Goal: Navigation & Orientation: Find specific page/section

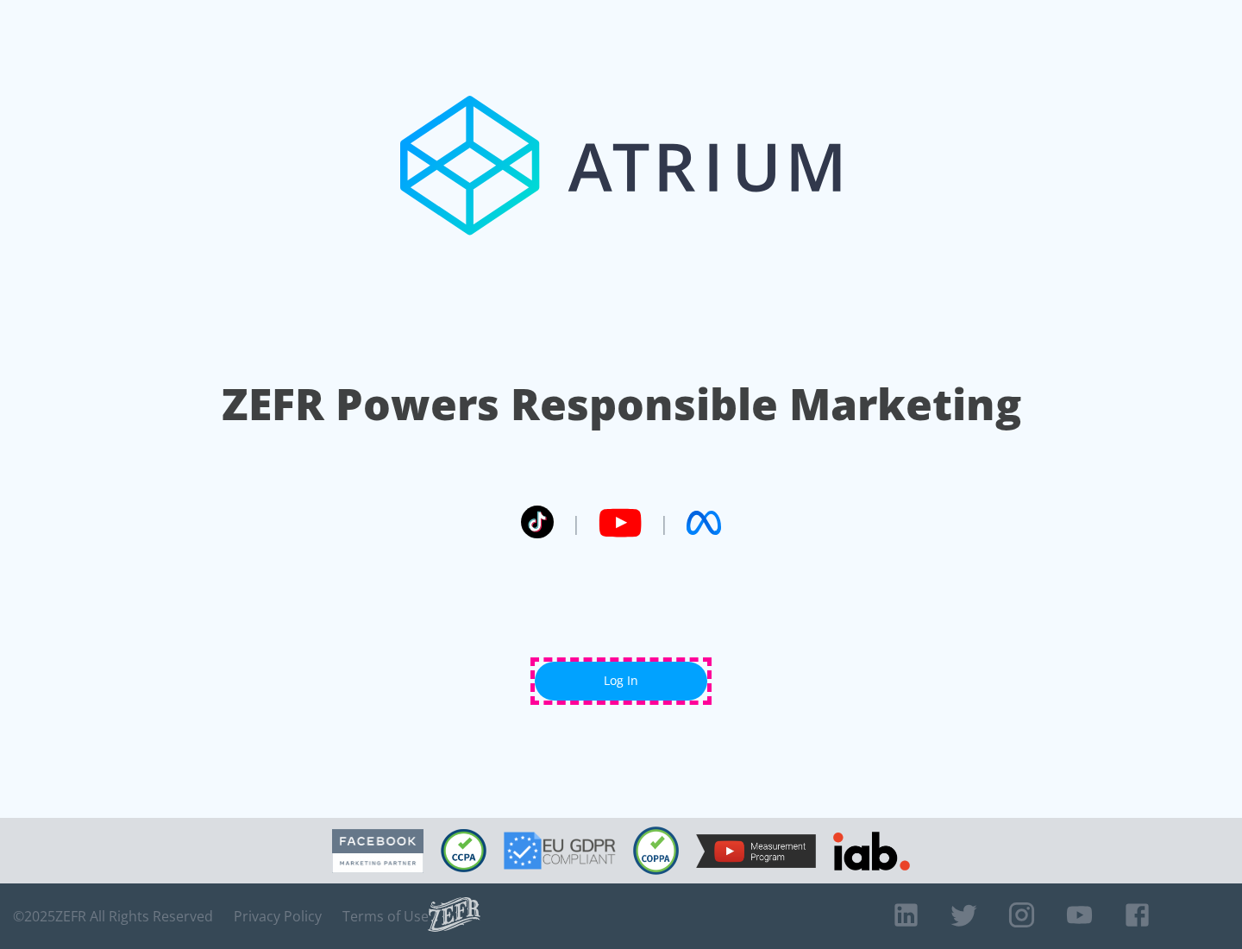
click at [621, 680] on link "Log In" at bounding box center [621, 681] width 172 height 39
